Goal: Book appointment/travel/reservation

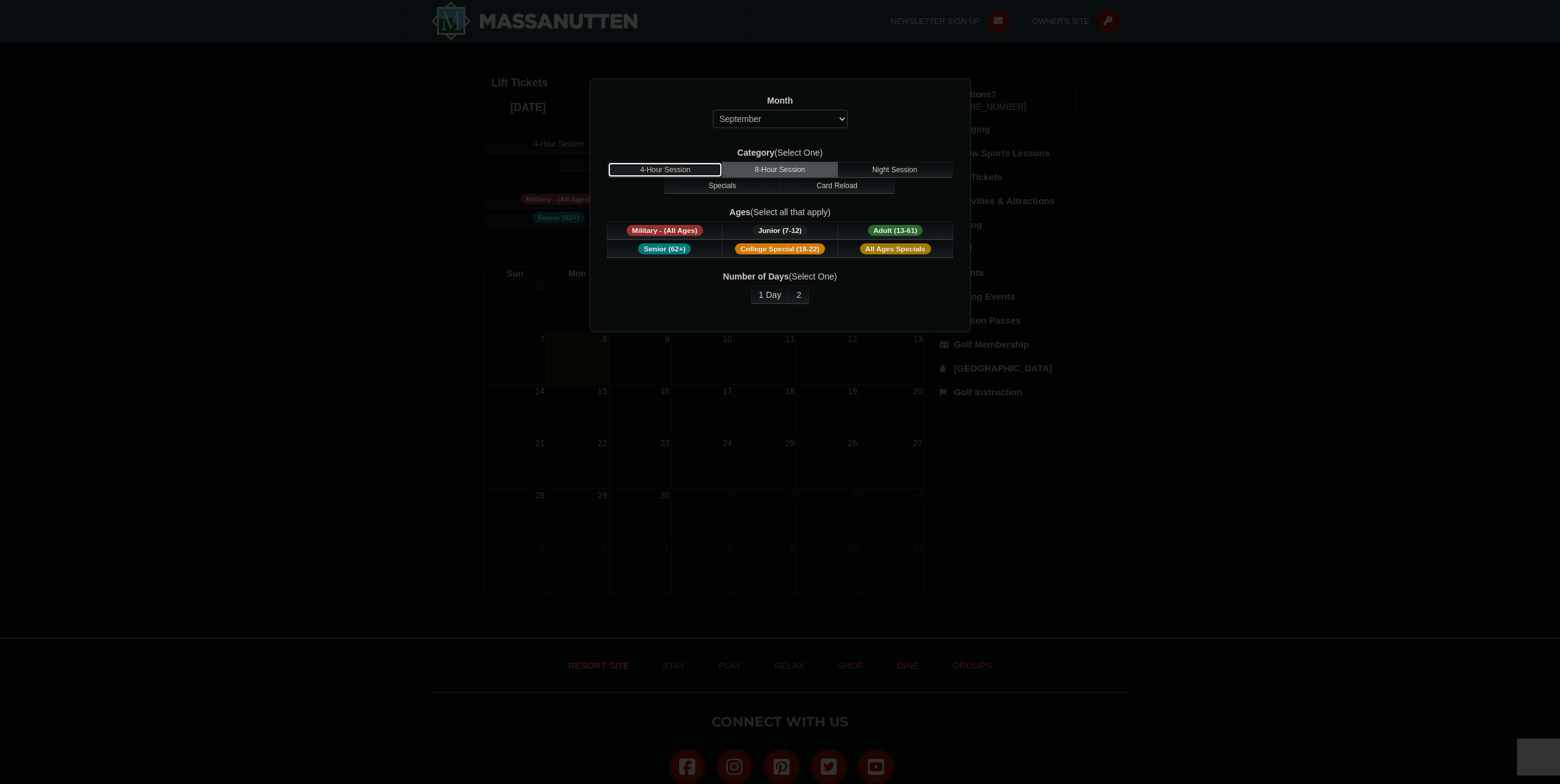
click at [678, 162] on button "4-Hour Session" at bounding box center [664, 170] width 115 height 16
click at [896, 232] on span "Adult (13-61)" at bounding box center [896, 230] width 55 height 11
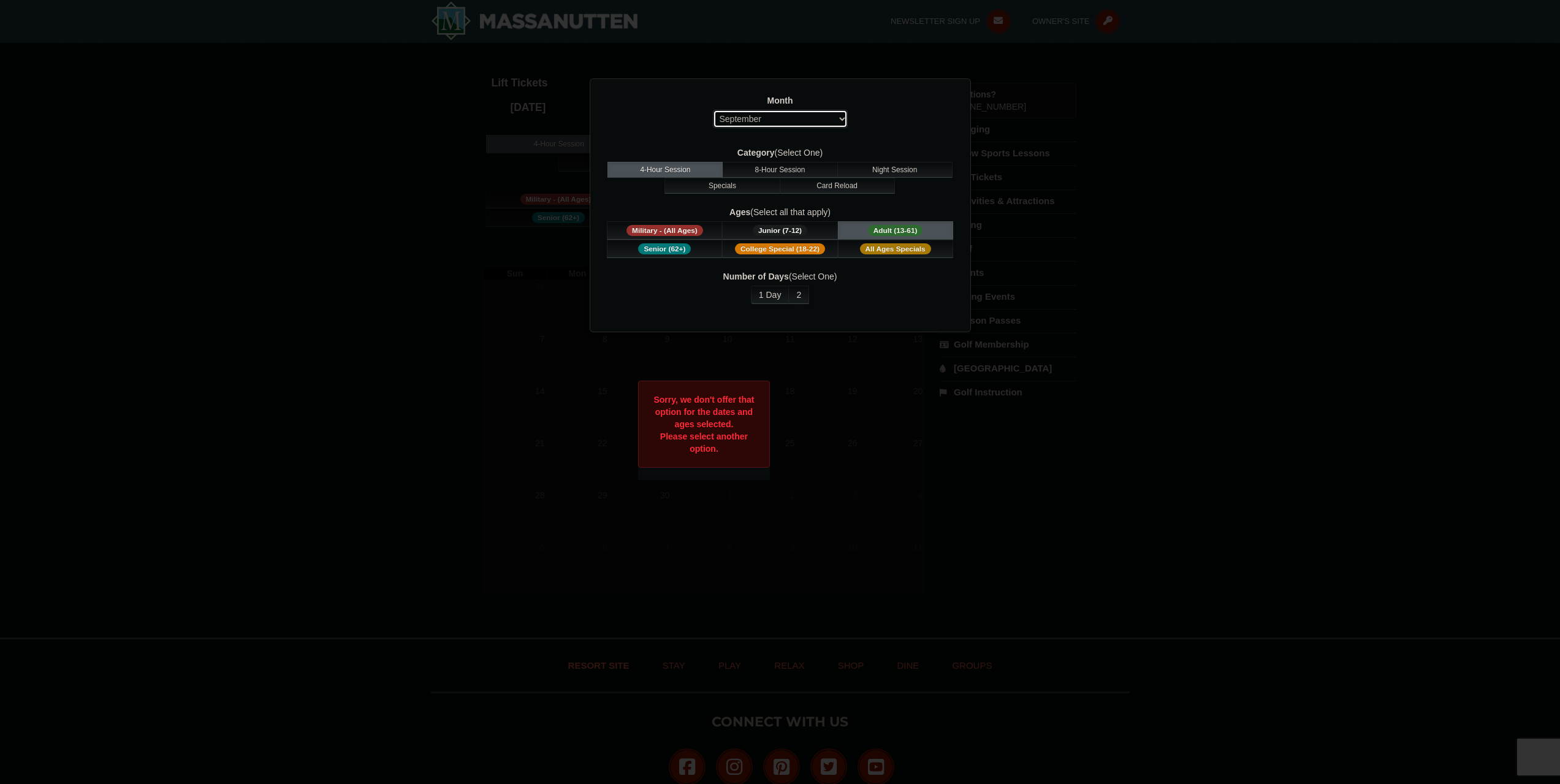
click at [766, 126] on select "Select September October November December January February March April May Jun…" at bounding box center [780, 119] width 135 height 18
click at [713, 110] on select "Select September October November December January February March April May Jun…" at bounding box center [780, 119] width 135 height 18
click at [798, 117] on select "Select September October November December January February March April May Jun…" at bounding box center [780, 119] width 135 height 18
click at [713, 110] on select "Select September October November December January February March April May Jun…" at bounding box center [780, 119] width 135 height 18
click at [799, 116] on select "Select September October November December January February March April May Jun…" at bounding box center [780, 119] width 135 height 18
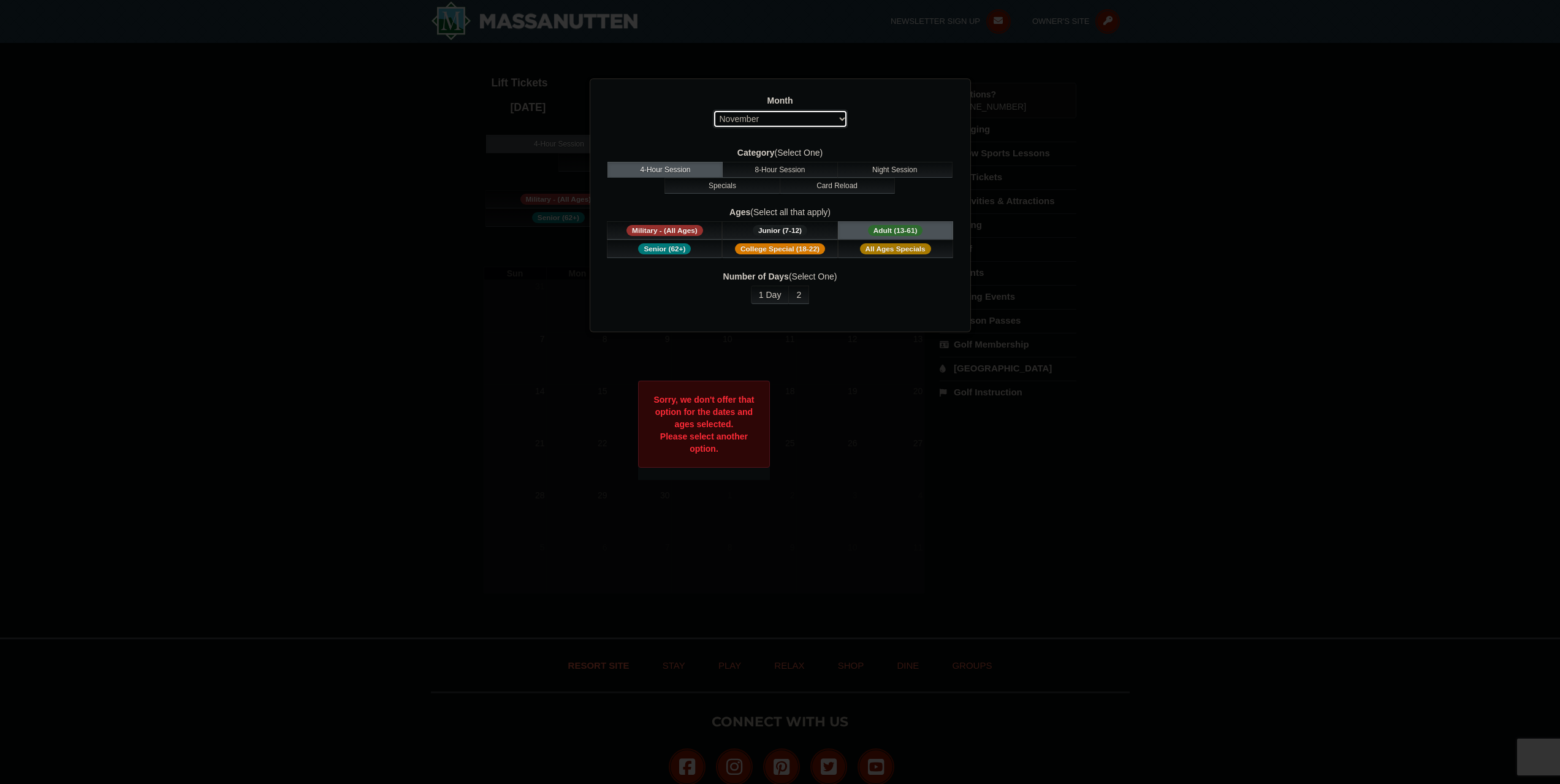
select select "12"
click at [713, 110] on select "Select September October November December January February March April May Jun…" at bounding box center [780, 119] width 135 height 18
click at [908, 128] on div "Month Select September October November December January February March April M…" at bounding box center [780, 114] width 350 height 40
click at [768, 297] on button "1 Day" at bounding box center [770, 295] width 39 height 18
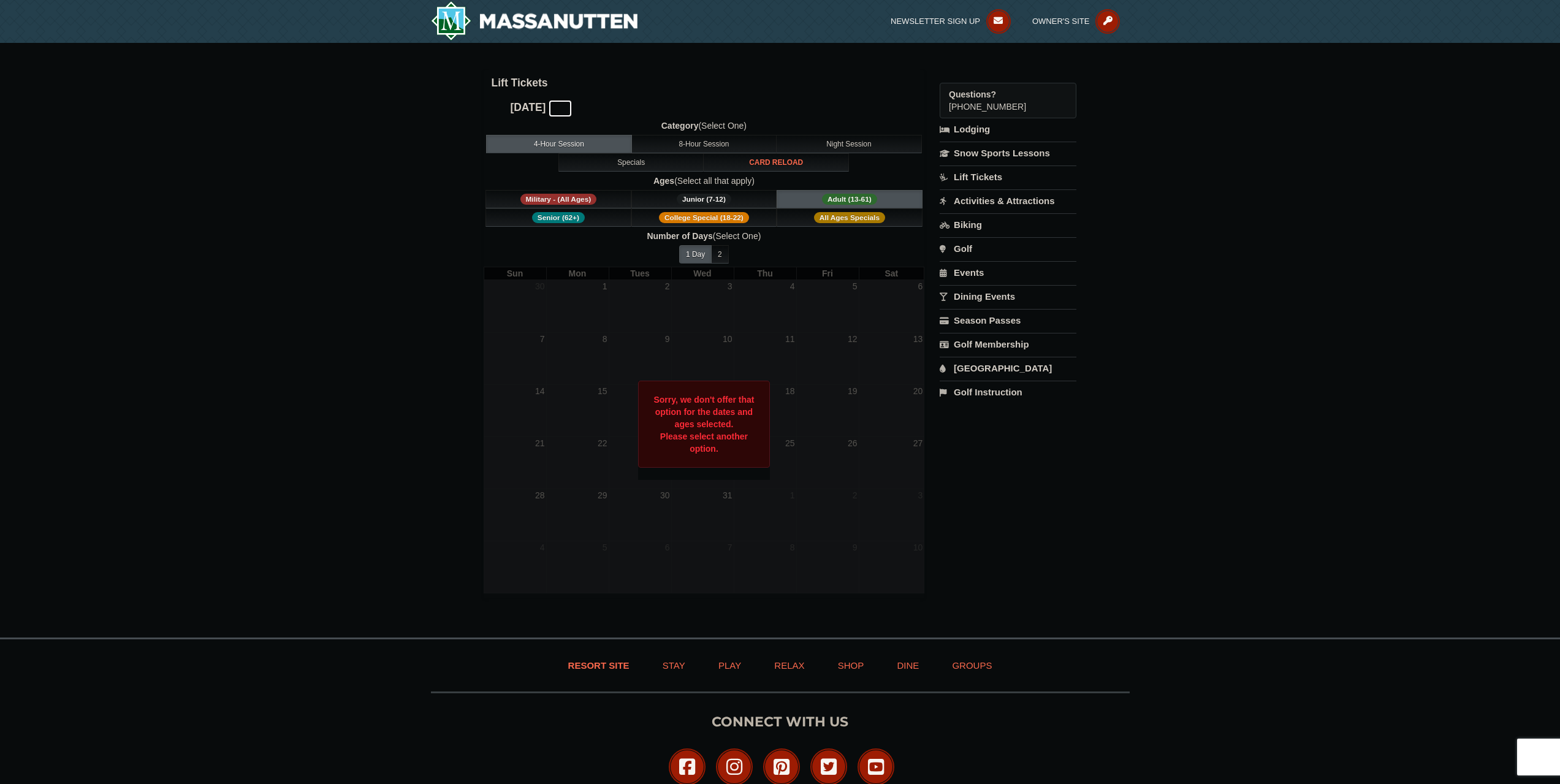
click at [564, 104] on icon at bounding box center [560, 108] width 9 height 9
click at [492, 109] on icon at bounding box center [496, 108] width 9 height 9
click at [672, 153] on button "8-Hour Session" at bounding box center [705, 144] width 146 height 18
click at [589, 143] on button "4-Hour Session" at bounding box center [559, 144] width 146 height 18
click at [499, 111] on icon at bounding box center [496, 108] width 9 height 9
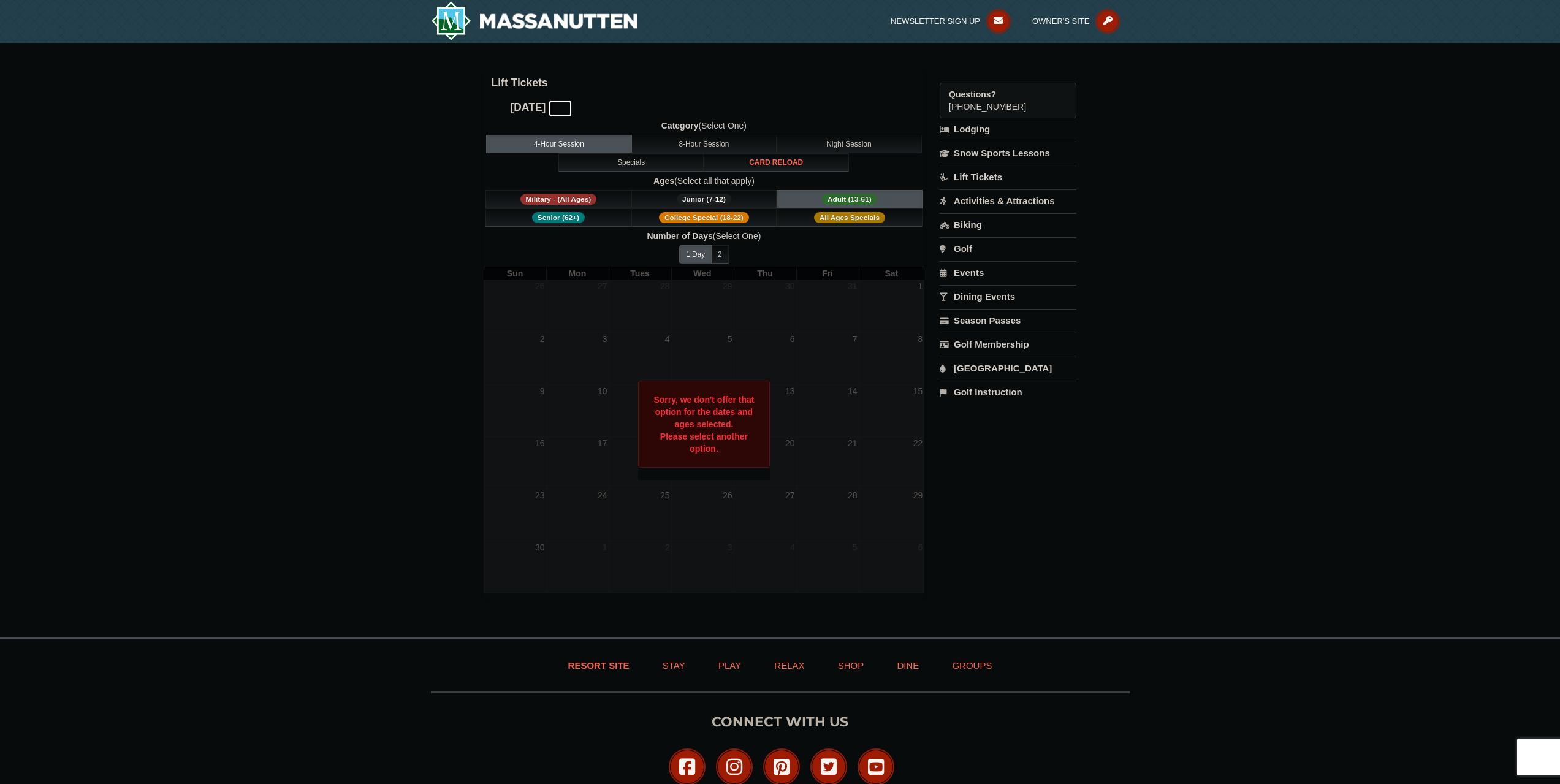
click at [572, 106] on button at bounding box center [560, 109] width 24 height 18
click at [564, 109] on icon at bounding box center [560, 108] width 9 height 9
click at [564, 108] on icon at bounding box center [560, 108] width 9 height 9
